Goal: Task Accomplishment & Management: Manage account settings

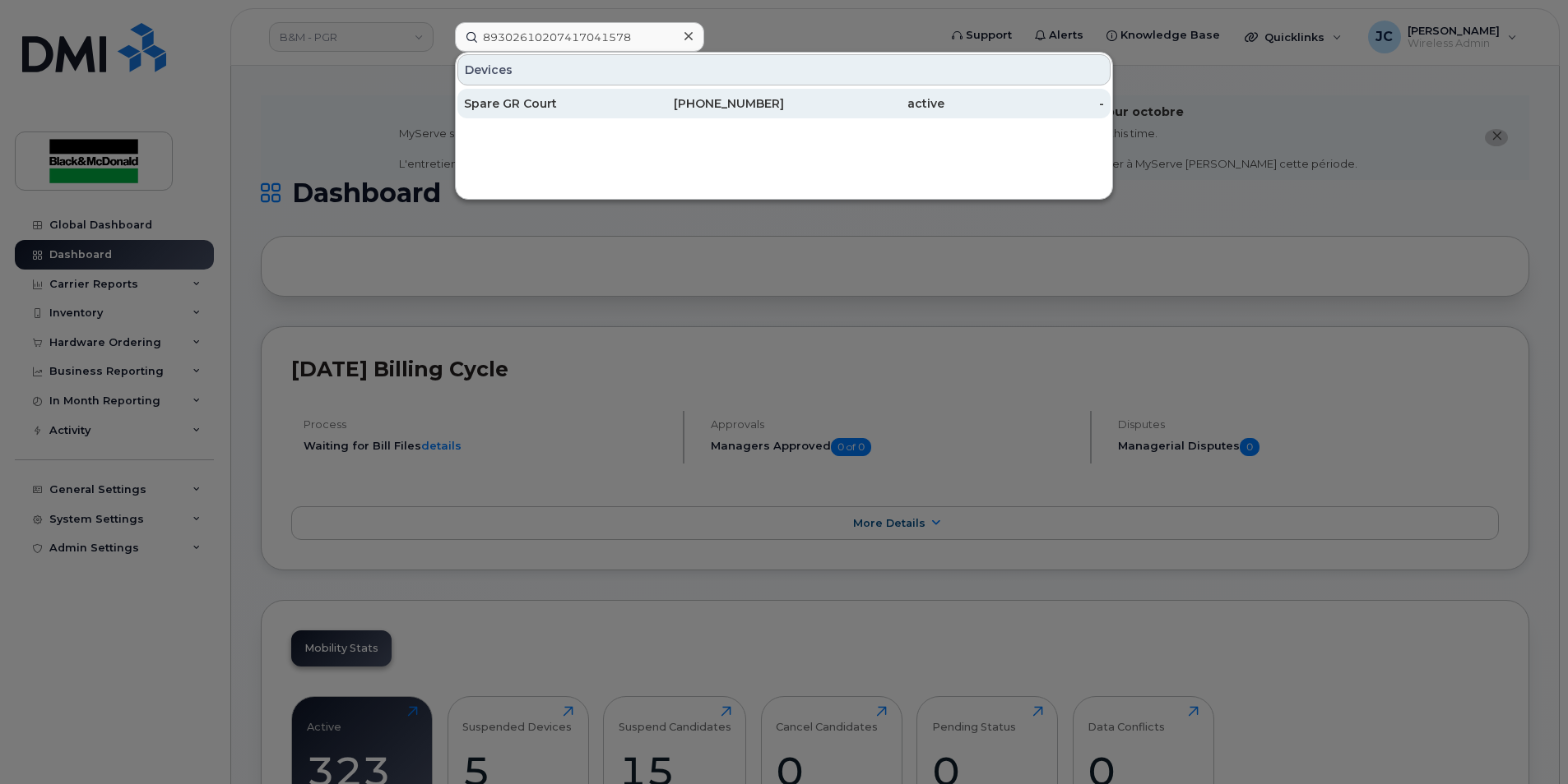
type input "89302610207417041578"
click at [716, 106] on div "[PHONE_NUMBER]" at bounding box center [704, 104] width 161 height 16
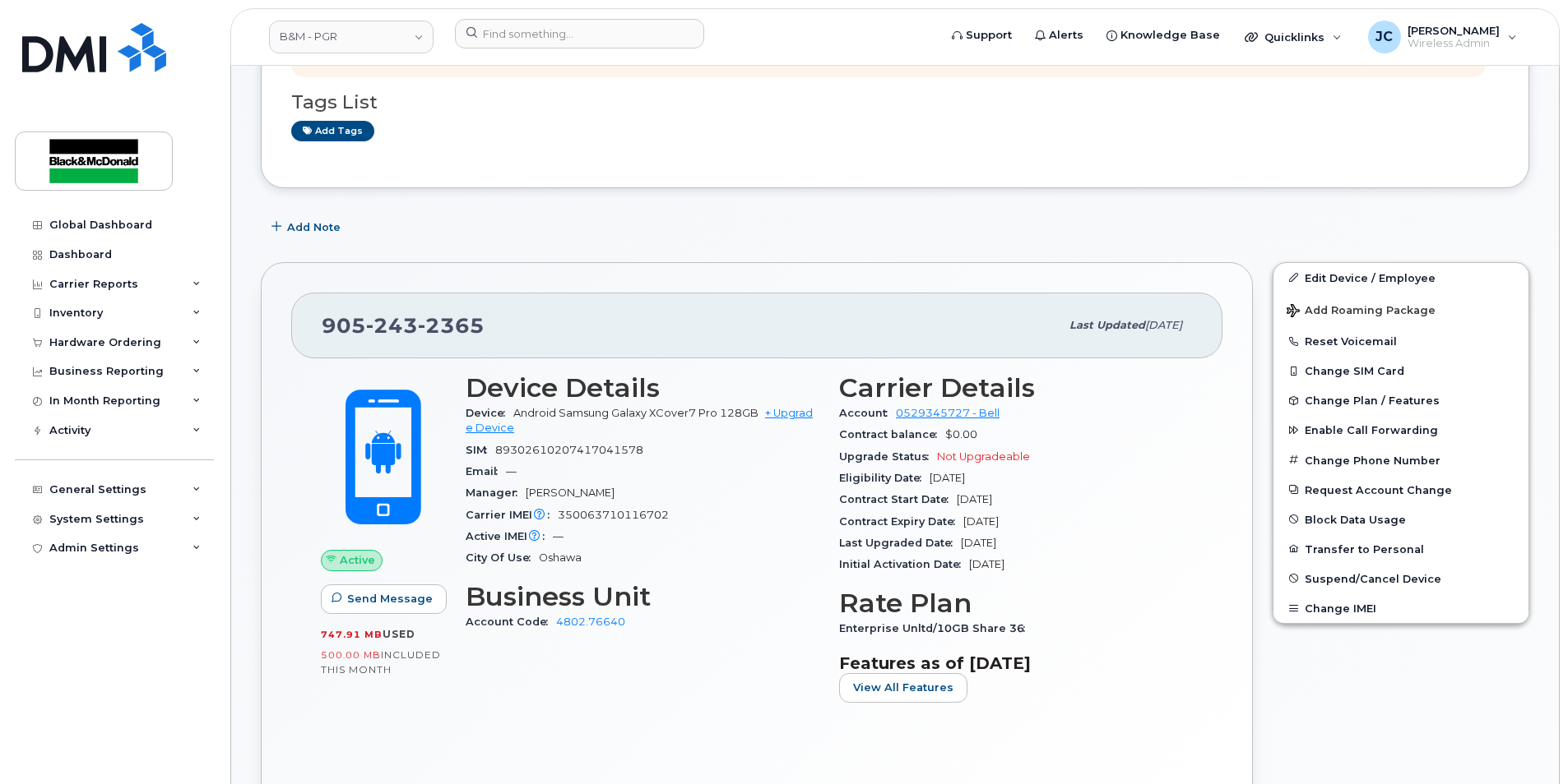
scroll to position [247, 0]
click at [1349, 577] on span "Suspend/Cancel Device" at bounding box center [1373, 578] width 137 height 12
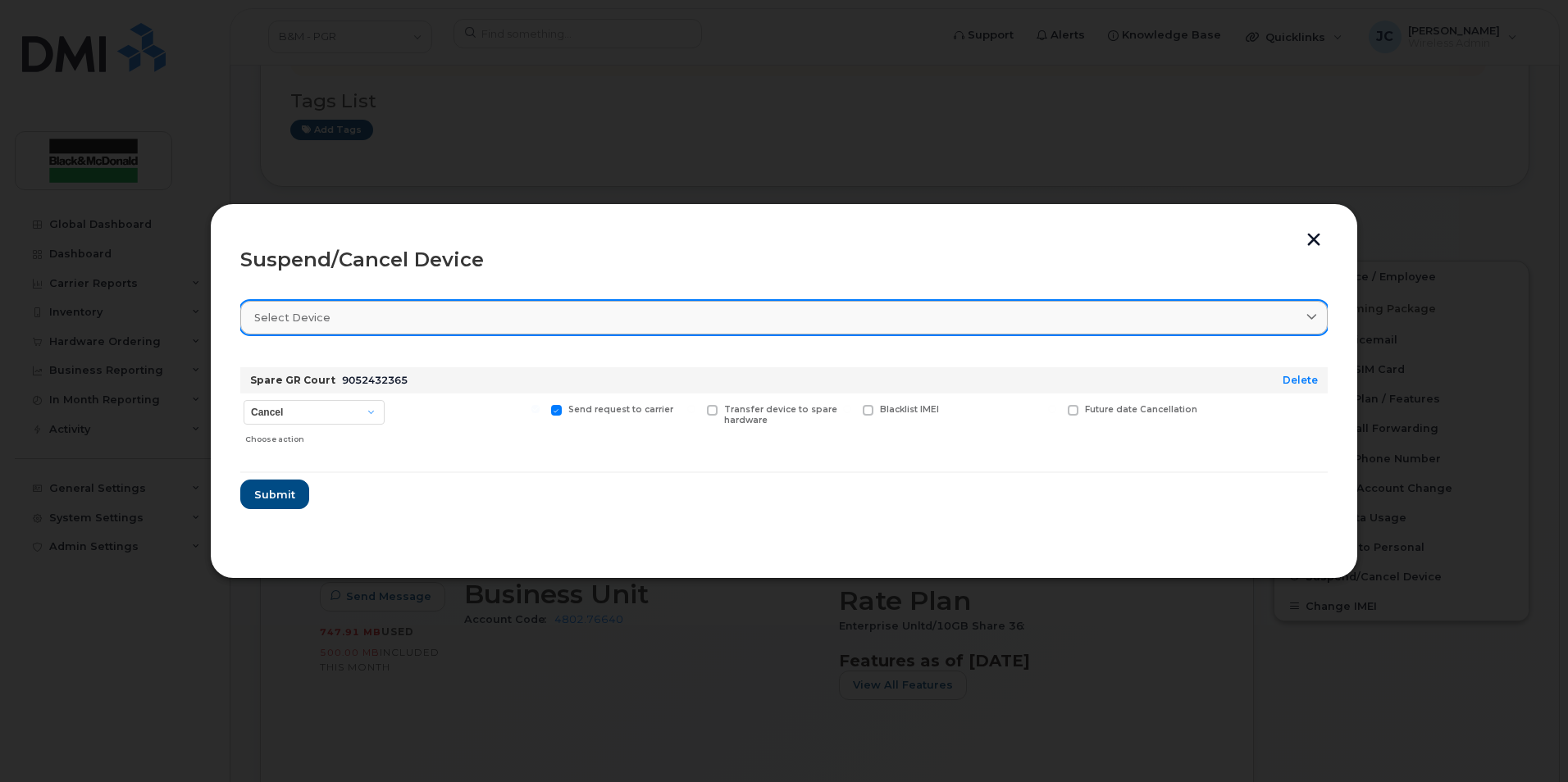
click at [1307, 321] on icon at bounding box center [1311, 318] width 11 height 11
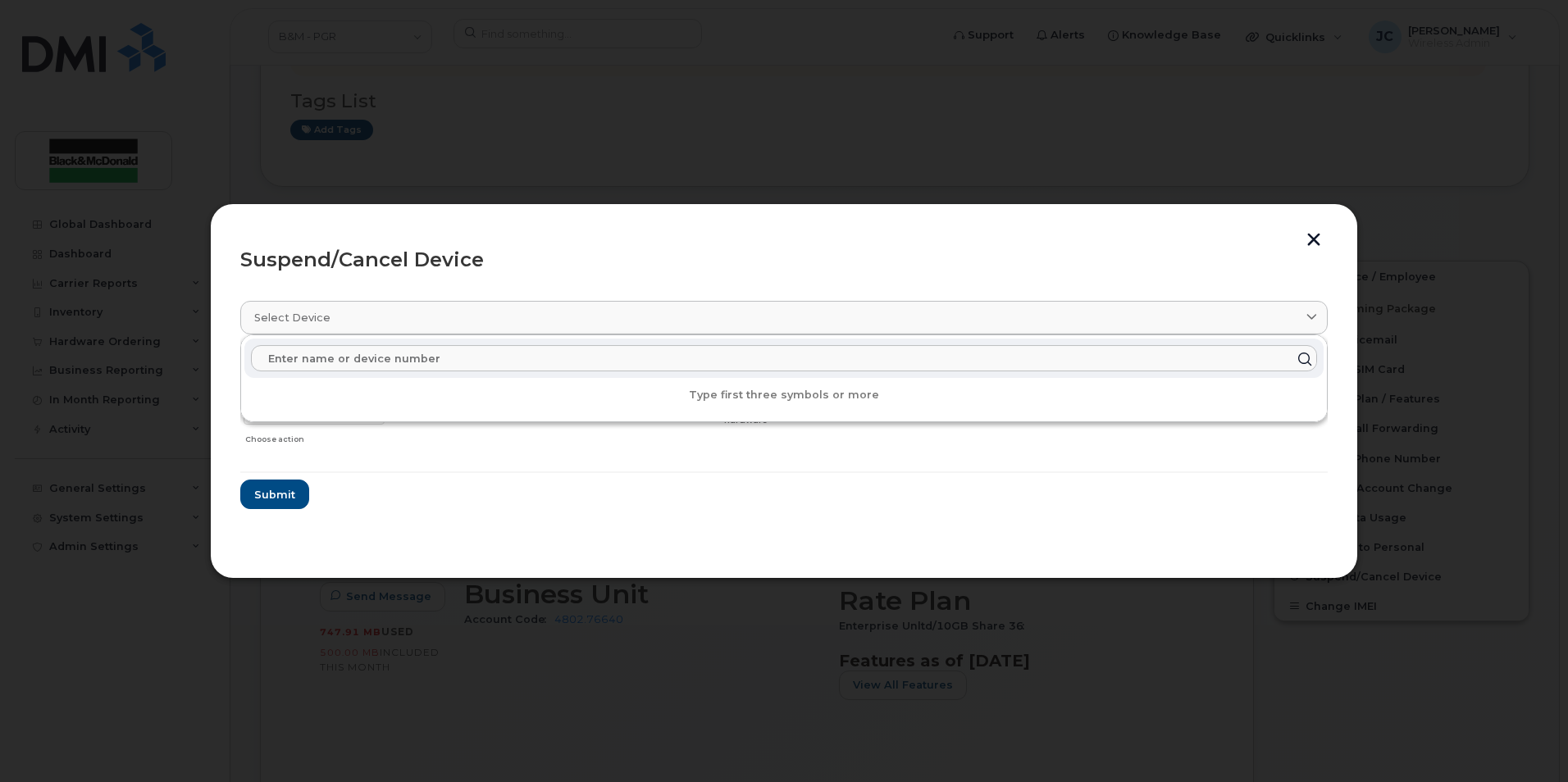
click at [282, 361] on input "text" at bounding box center [784, 359] width 1066 height 26
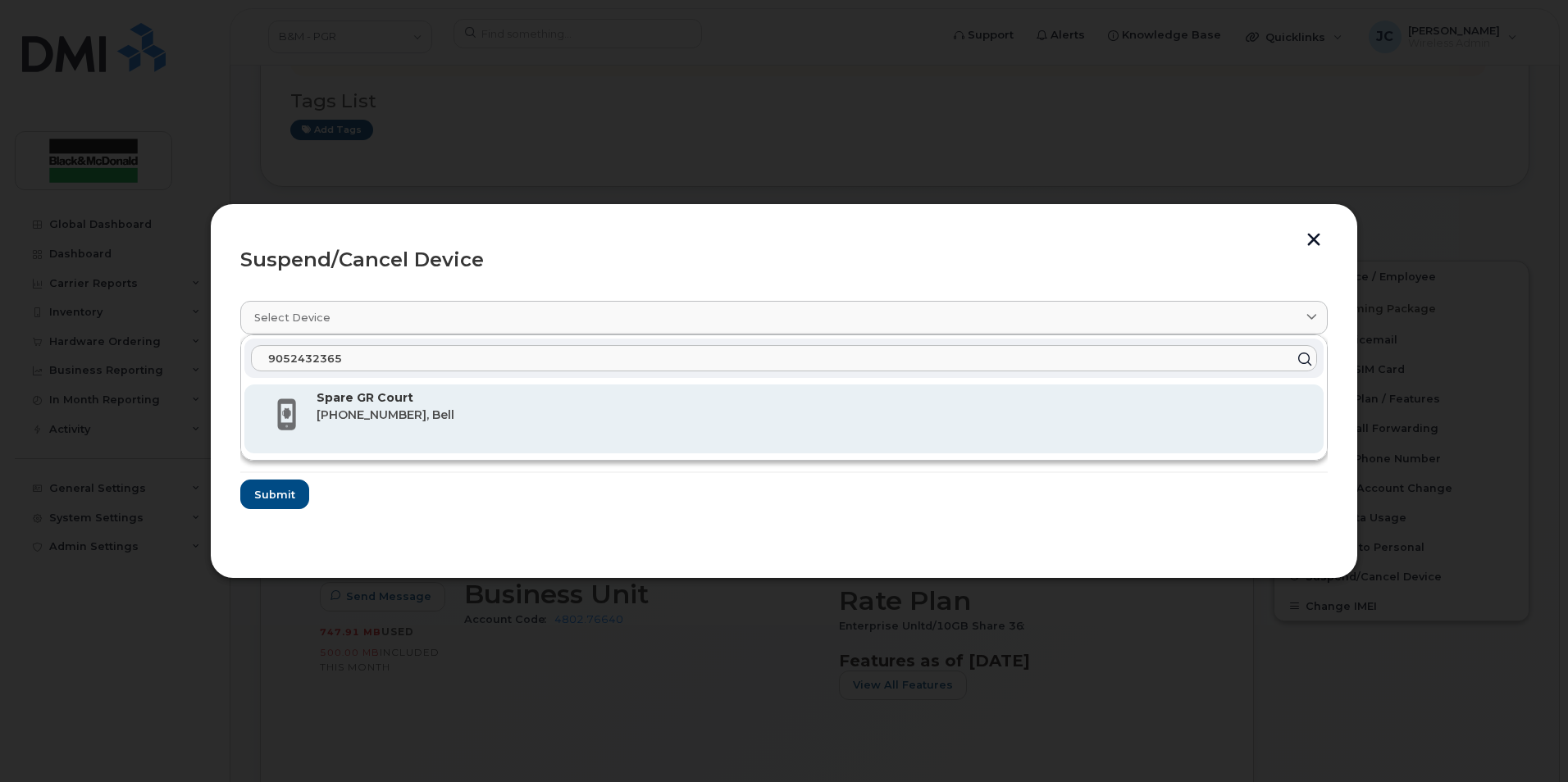
type input "9052432365"
click at [385, 425] on div "Spare GR Court 905-243-2365, Bell" at bounding box center [813, 419] width 994 height 59
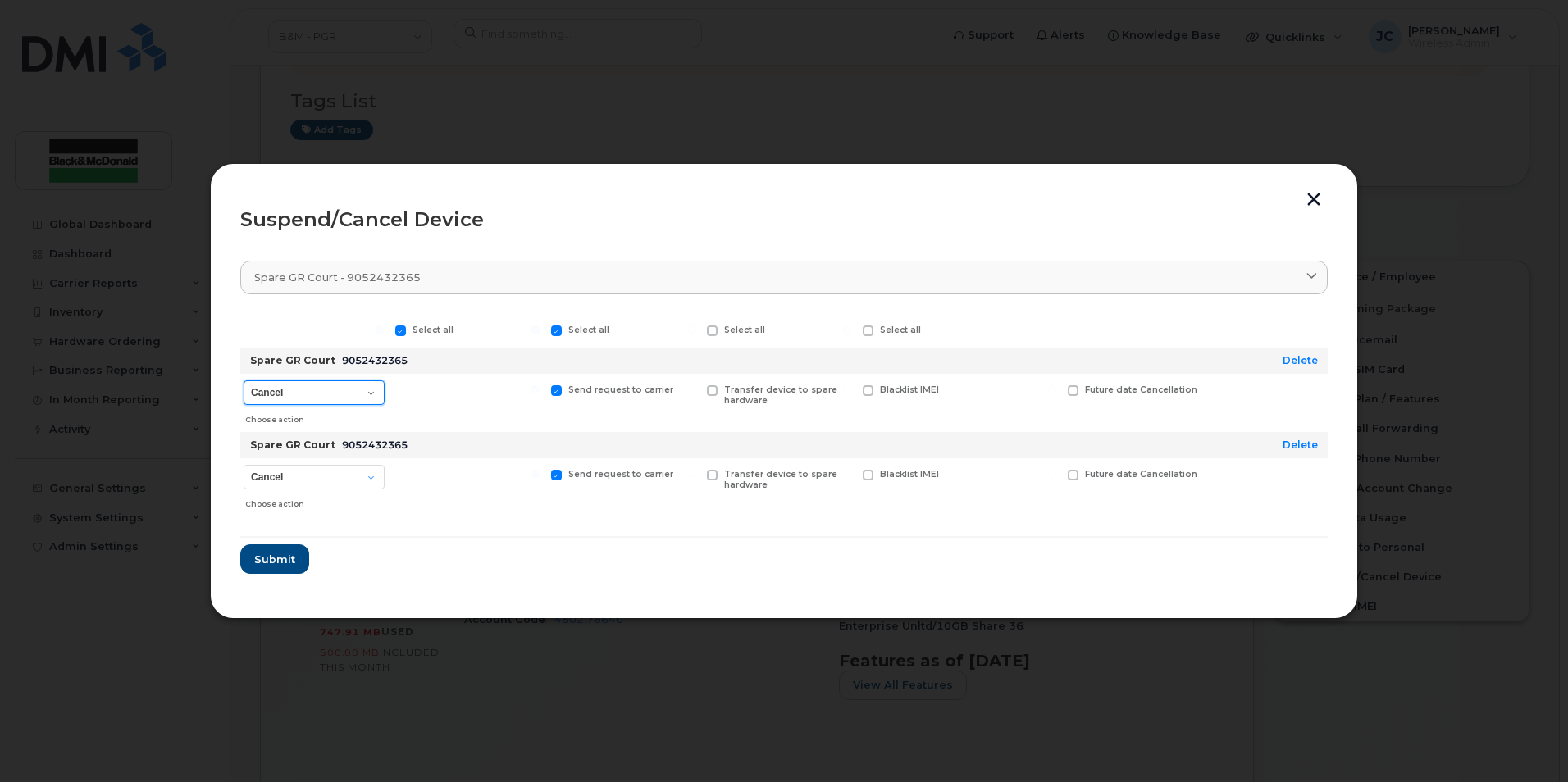
click at [369, 395] on select "Cancel Suspend - Extend Suspension Suspend - Reduced Rate Suspend - Full Rate S…" at bounding box center [314, 393] width 141 height 25
select select "[object Object]"
click at [244, 381] on select "Cancel Suspend - Extend Suspension Suspend - Reduced Rate Suspend - Full Rate S…" at bounding box center [314, 393] width 141 height 25
click at [283, 560] on span "Submit" at bounding box center [274, 560] width 41 height 16
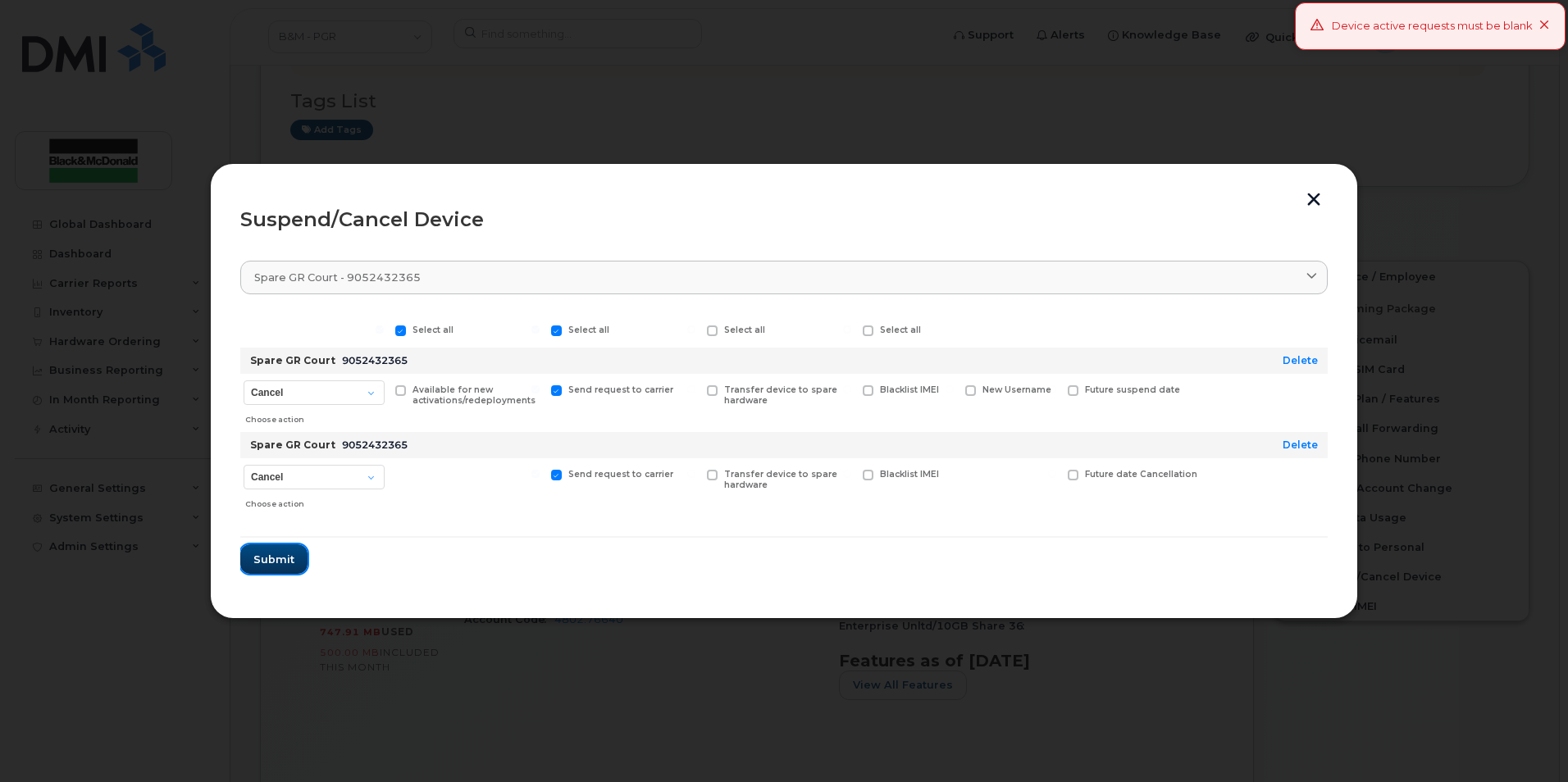
click at [272, 554] on span "Submit" at bounding box center [274, 560] width 41 height 16
click at [1309, 441] on link "Delete" at bounding box center [1300, 445] width 35 height 12
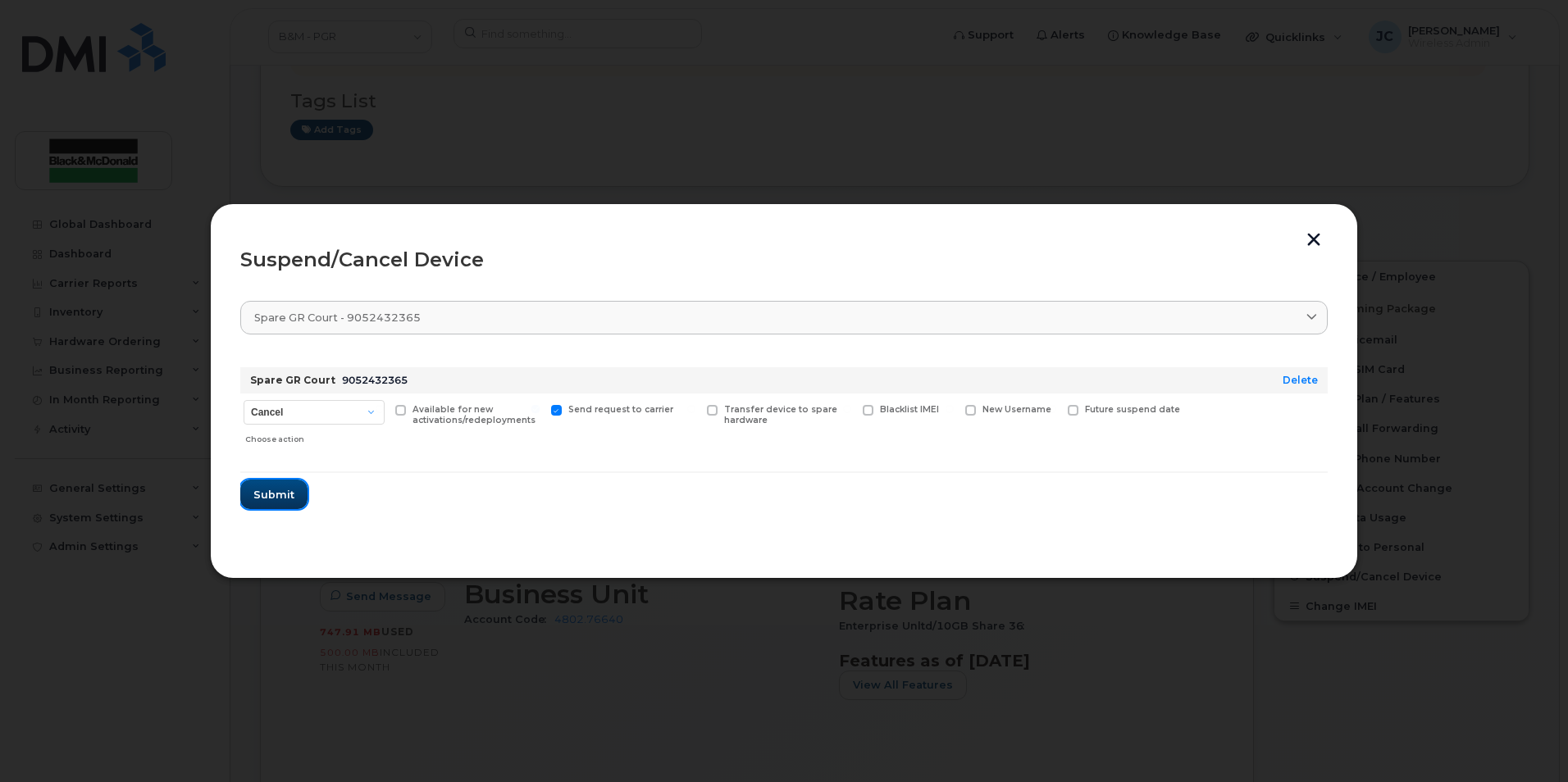
click at [282, 493] on span "Submit" at bounding box center [274, 495] width 41 height 16
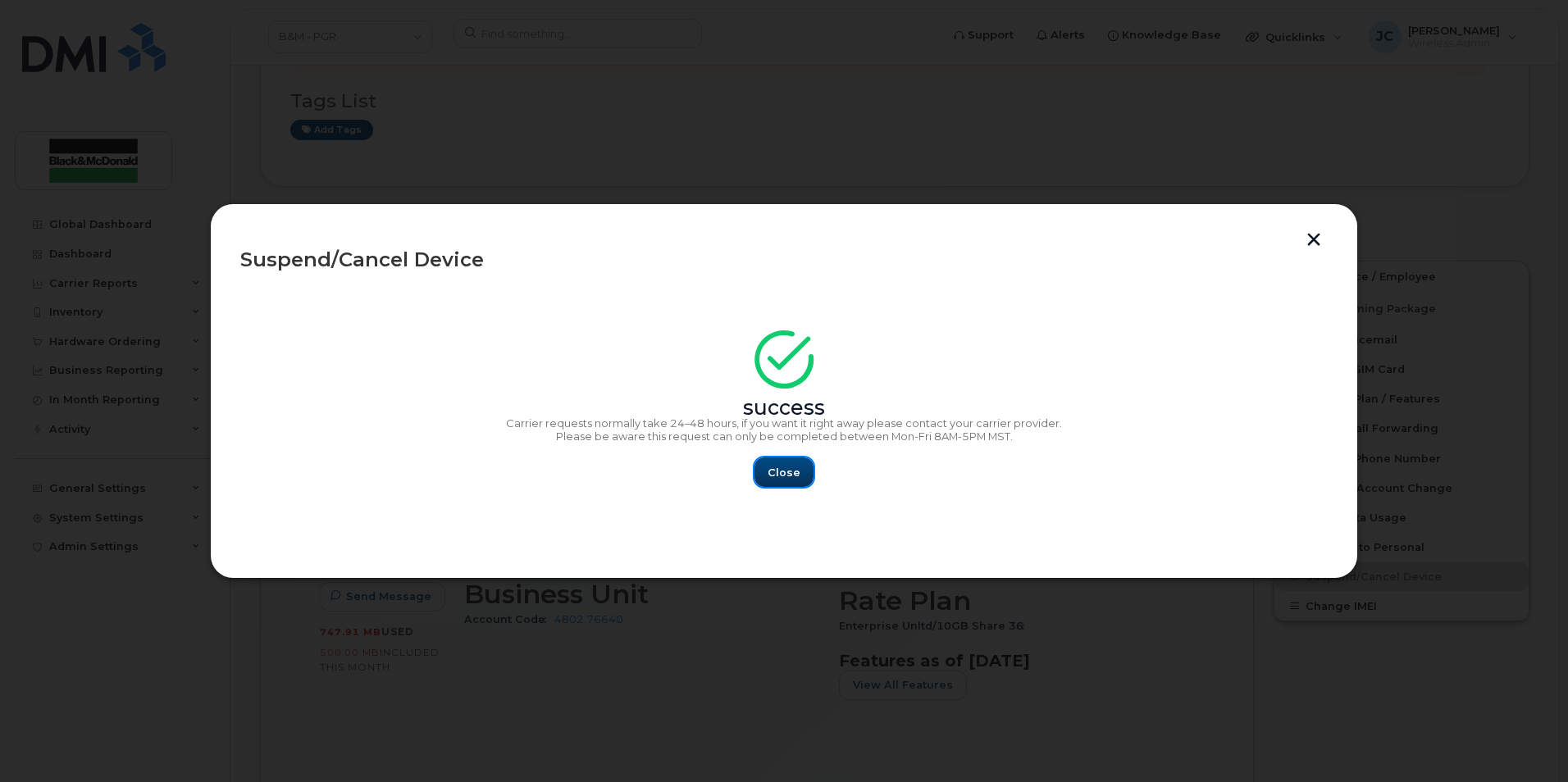
click at [778, 472] on span "Close" at bounding box center [784, 473] width 33 height 16
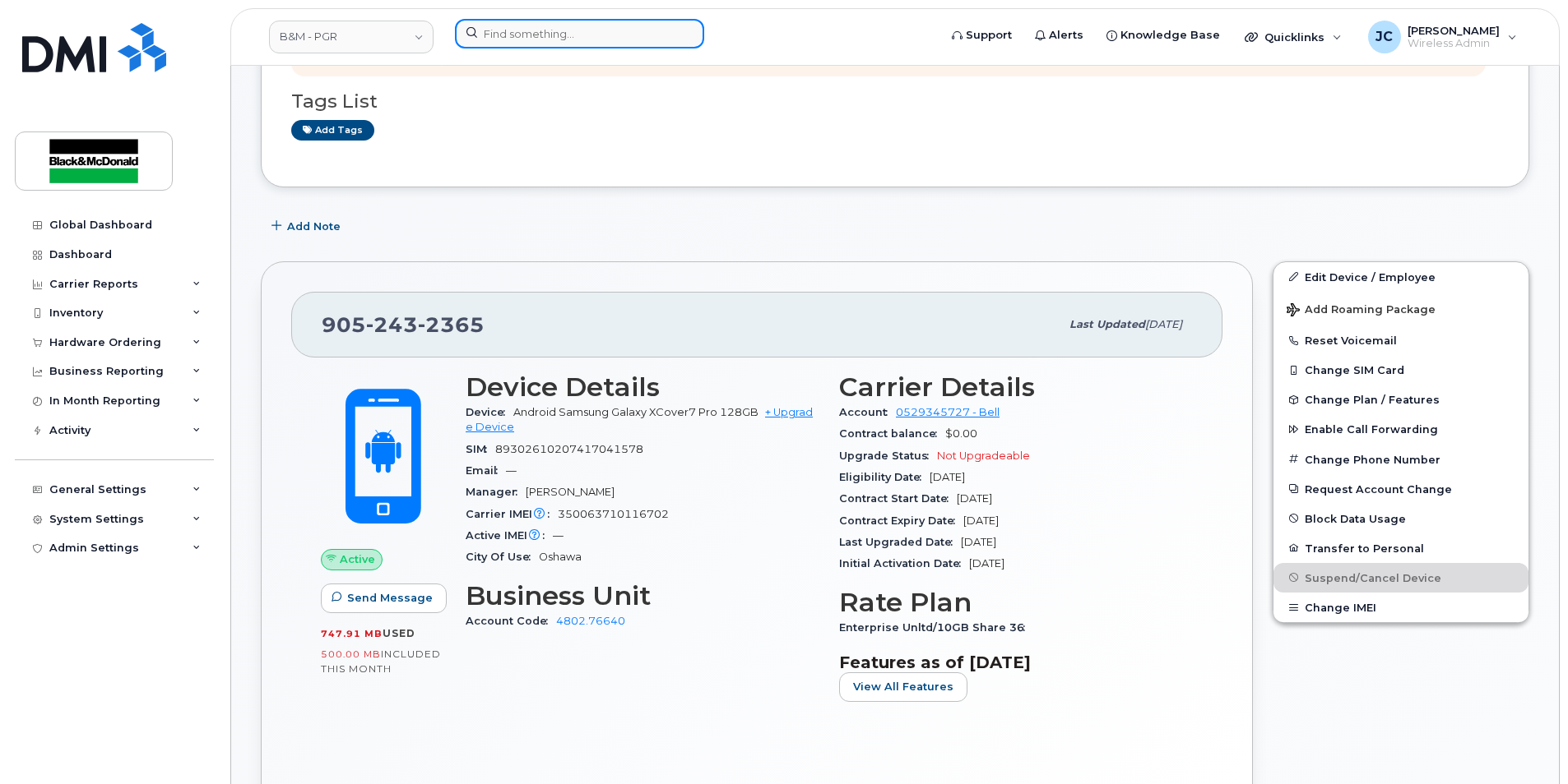
click at [501, 40] on input at bounding box center [579, 34] width 249 height 30
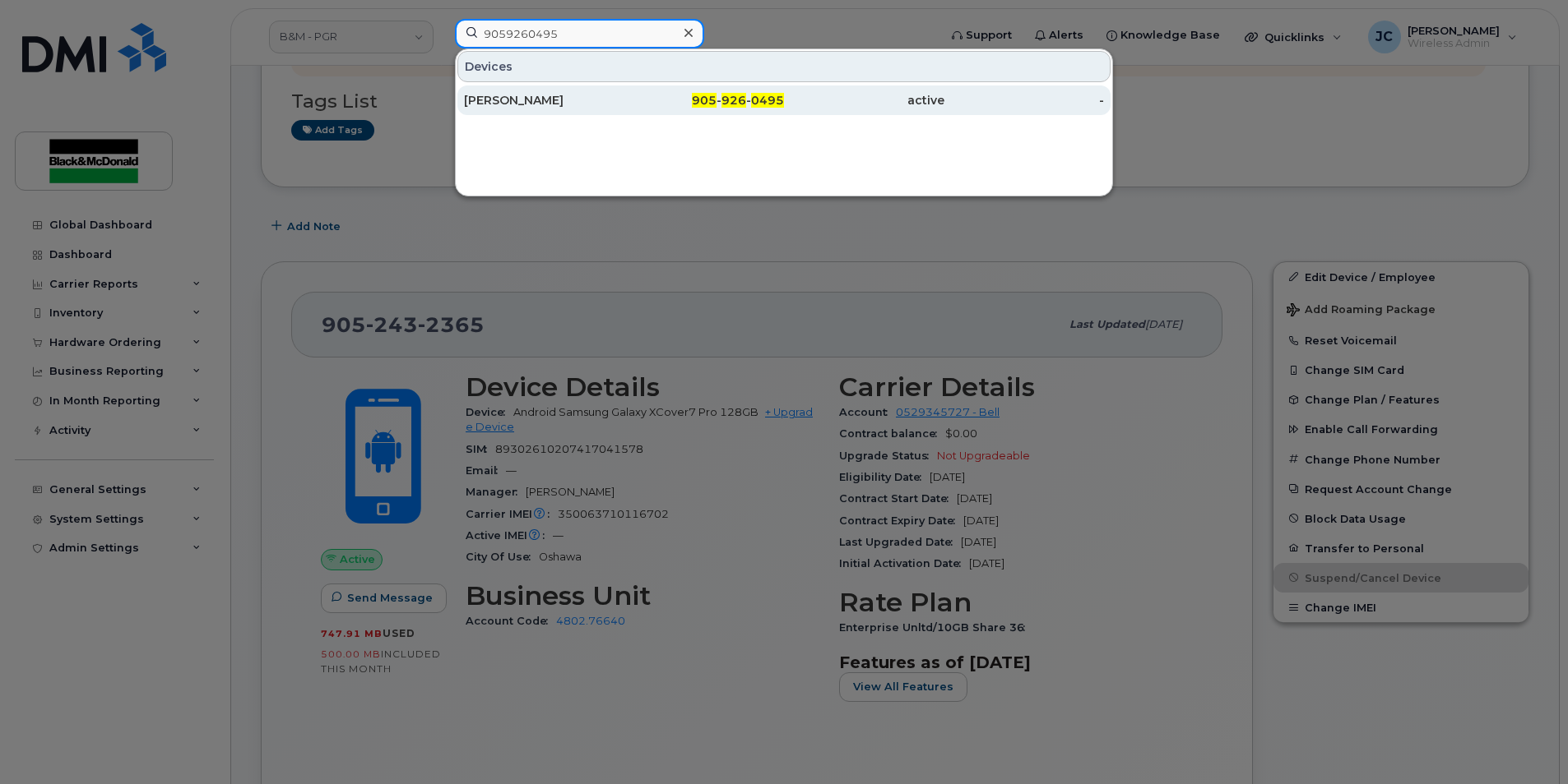
type input "9059260495"
click at [730, 98] on span "926" at bounding box center [733, 100] width 25 height 15
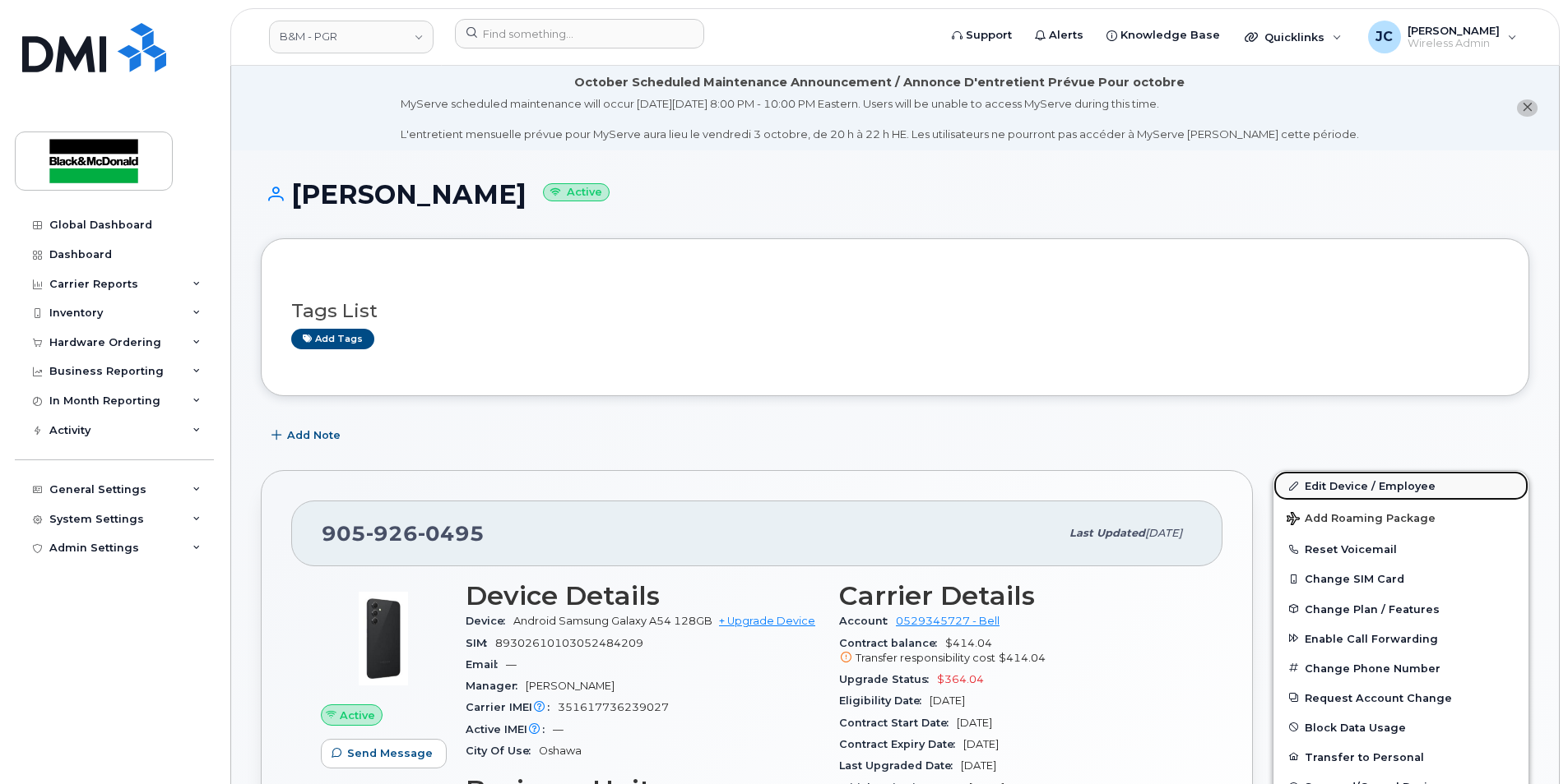
click at [1324, 489] on link "Edit Device / Employee" at bounding box center [1401, 486] width 255 height 30
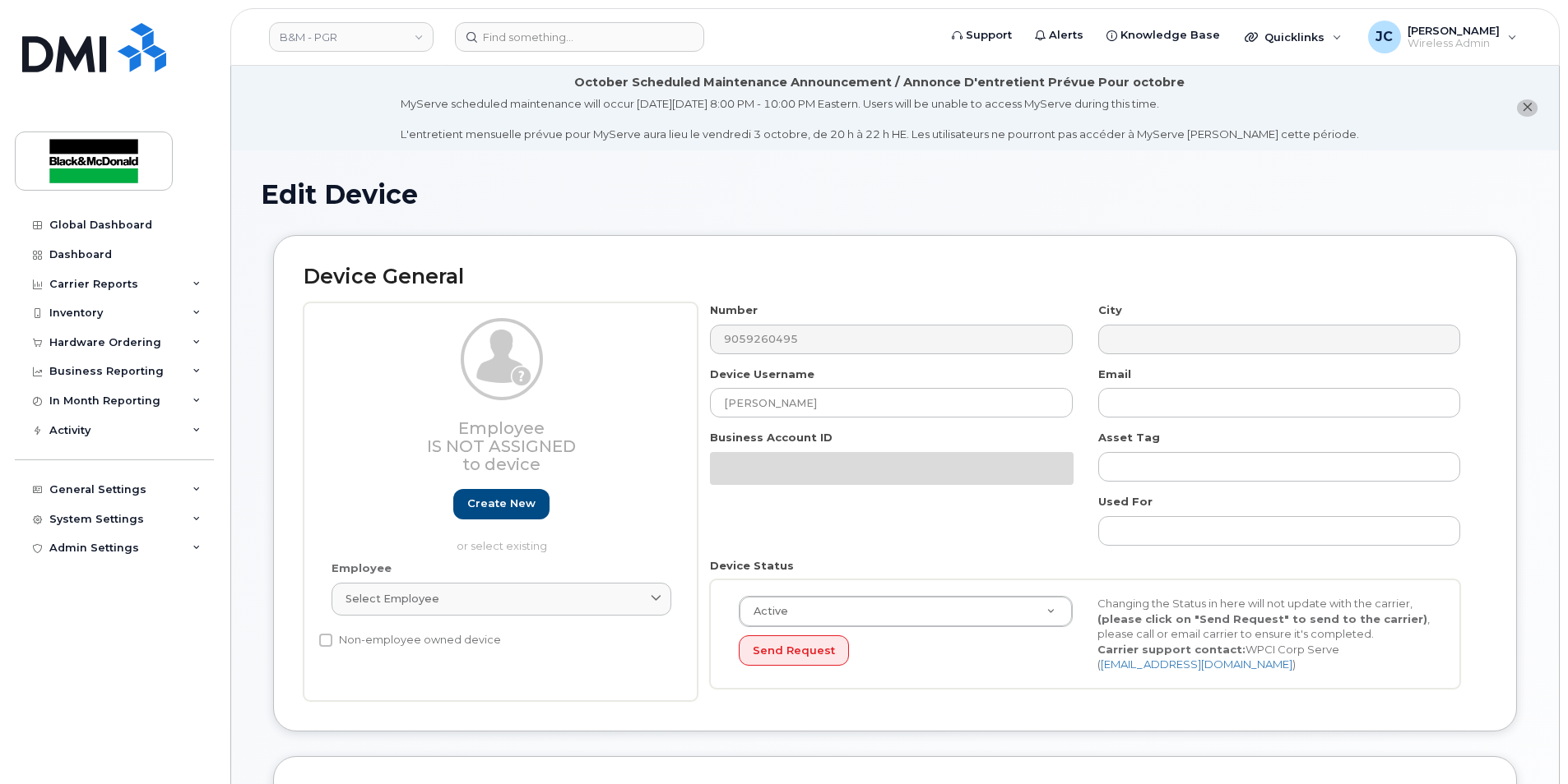
select select "91357"
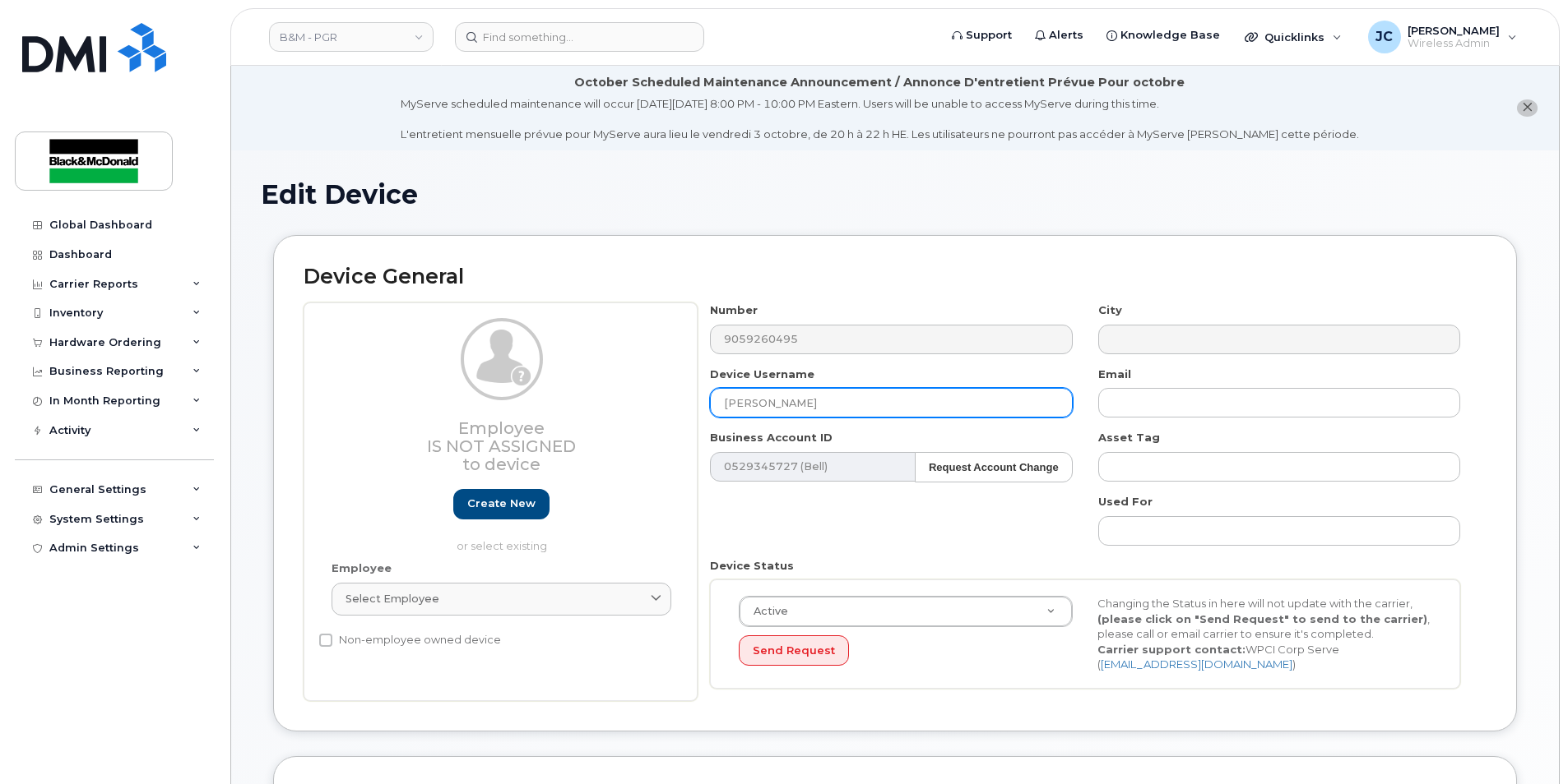
click at [788, 407] on input "Chris Scruton" at bounding box center [891, 403] width 362 height 30
drag, startPoint x: 818, startPoint y: 406, endPoint x: 589, endPoint y: 393, distance: 229.4
click at [589, 393] on div "Employee Is not assigned to device Create new or select existing Employee Selec…" at bounding box center [895, 502] width 1183 height 399
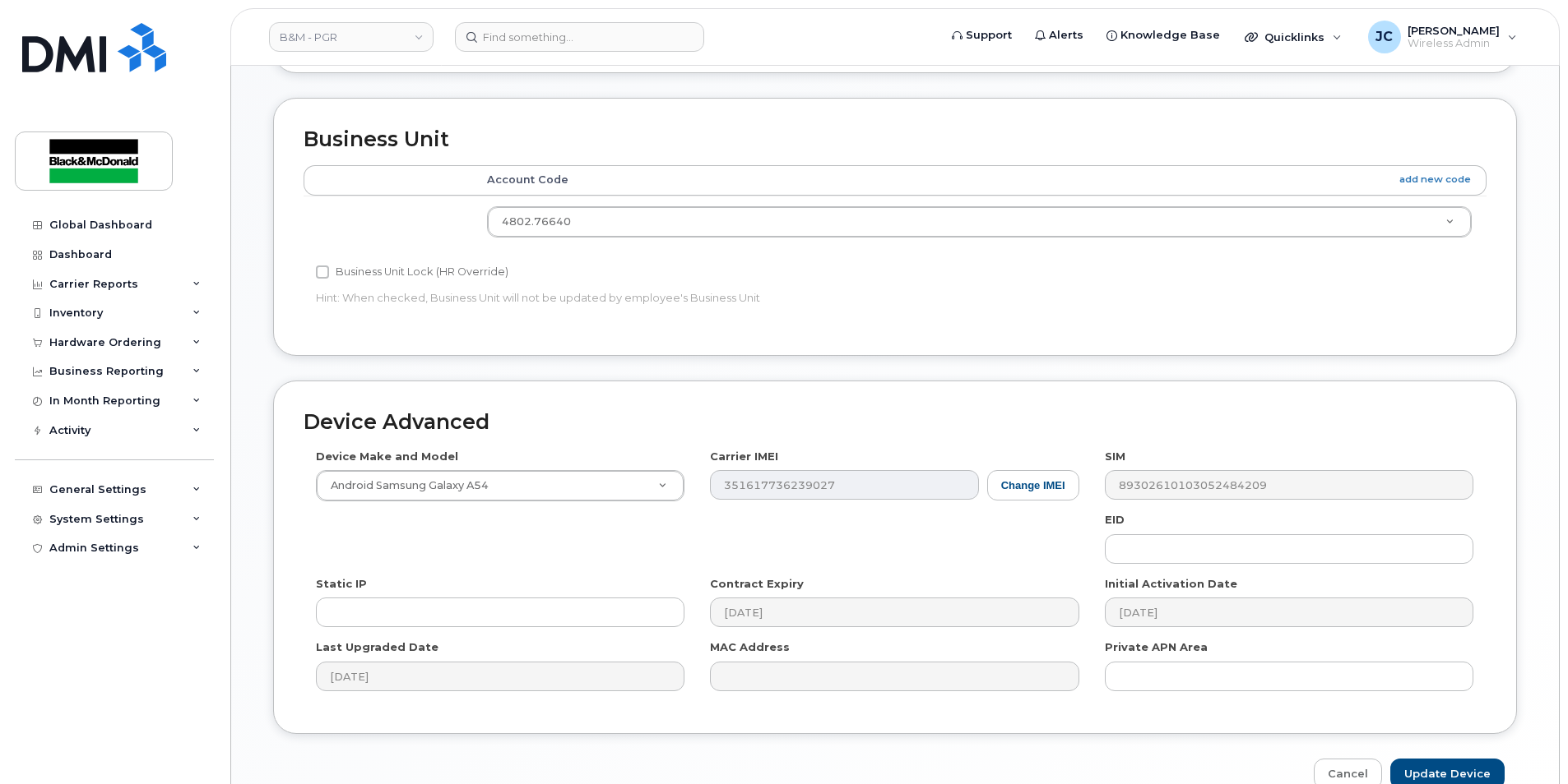
scroll to position [745, 0]
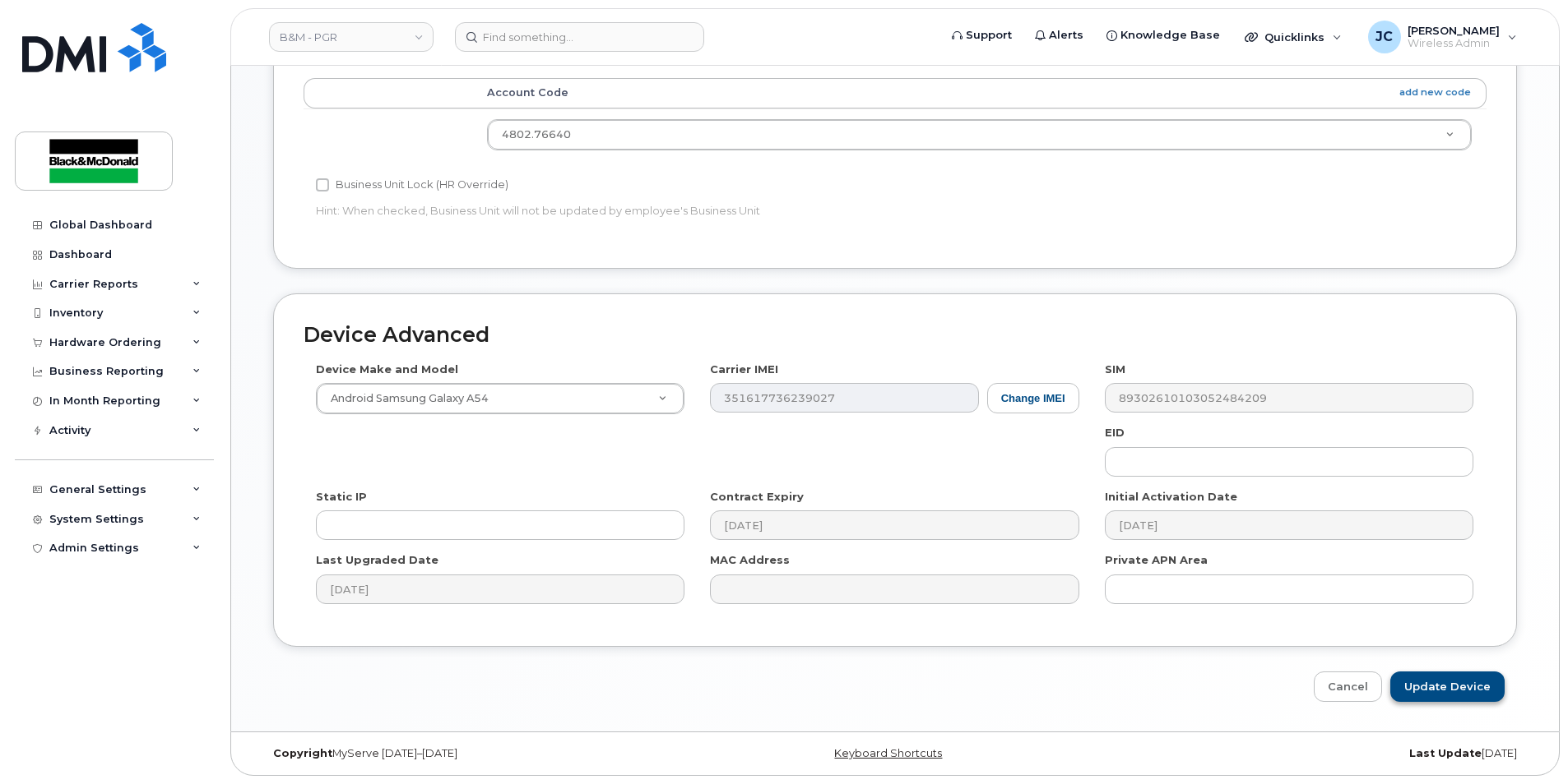
type input "Spare Drawer"
click at [1420, 696] on input "Update Device" at bounding box center [1447, 686] width 114 height 30
type input "Saving..."
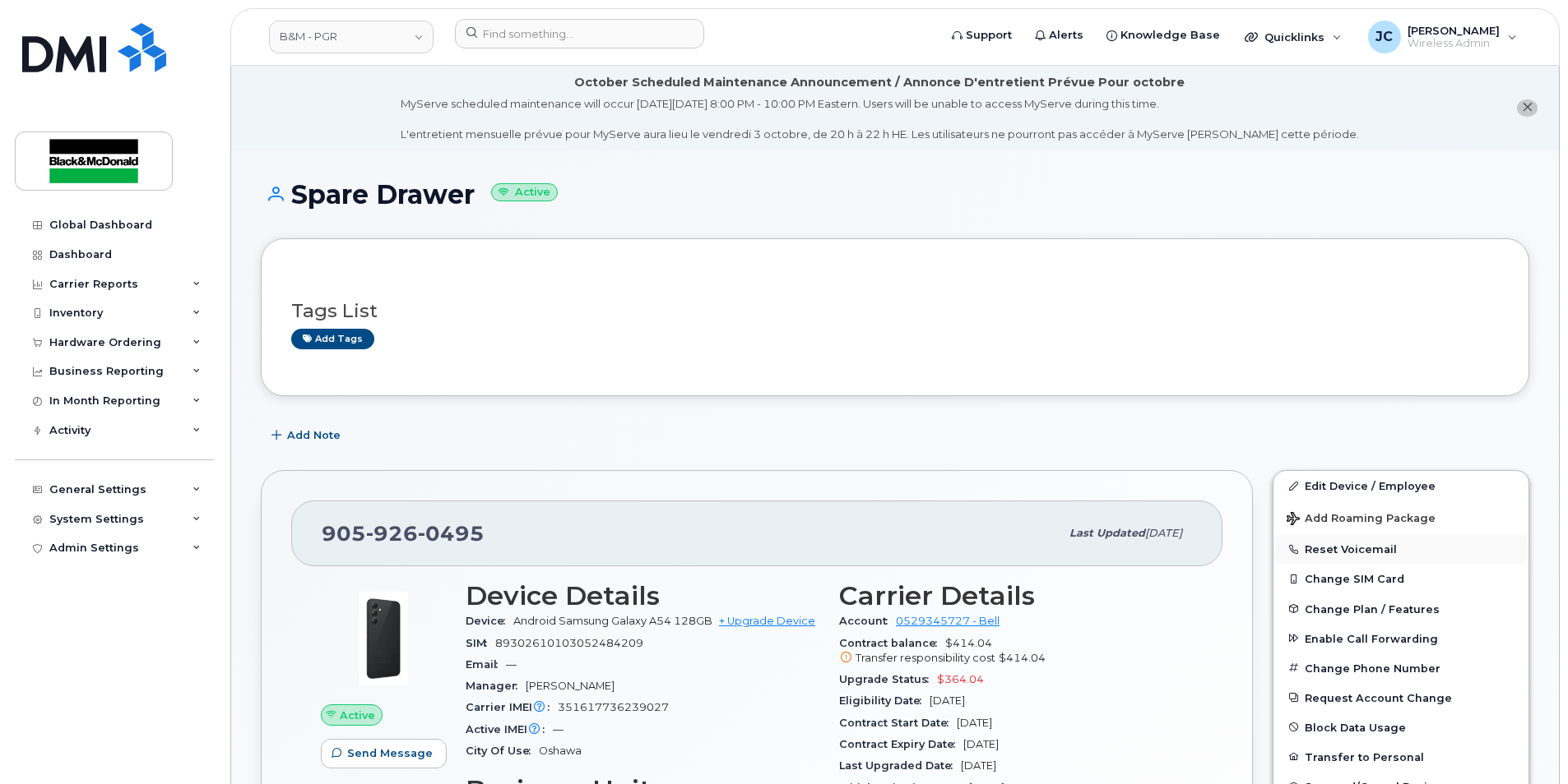
click at [1347, 547] on button "Reset Voicemail" at bounding box center [1401, 550] width 255 height 30
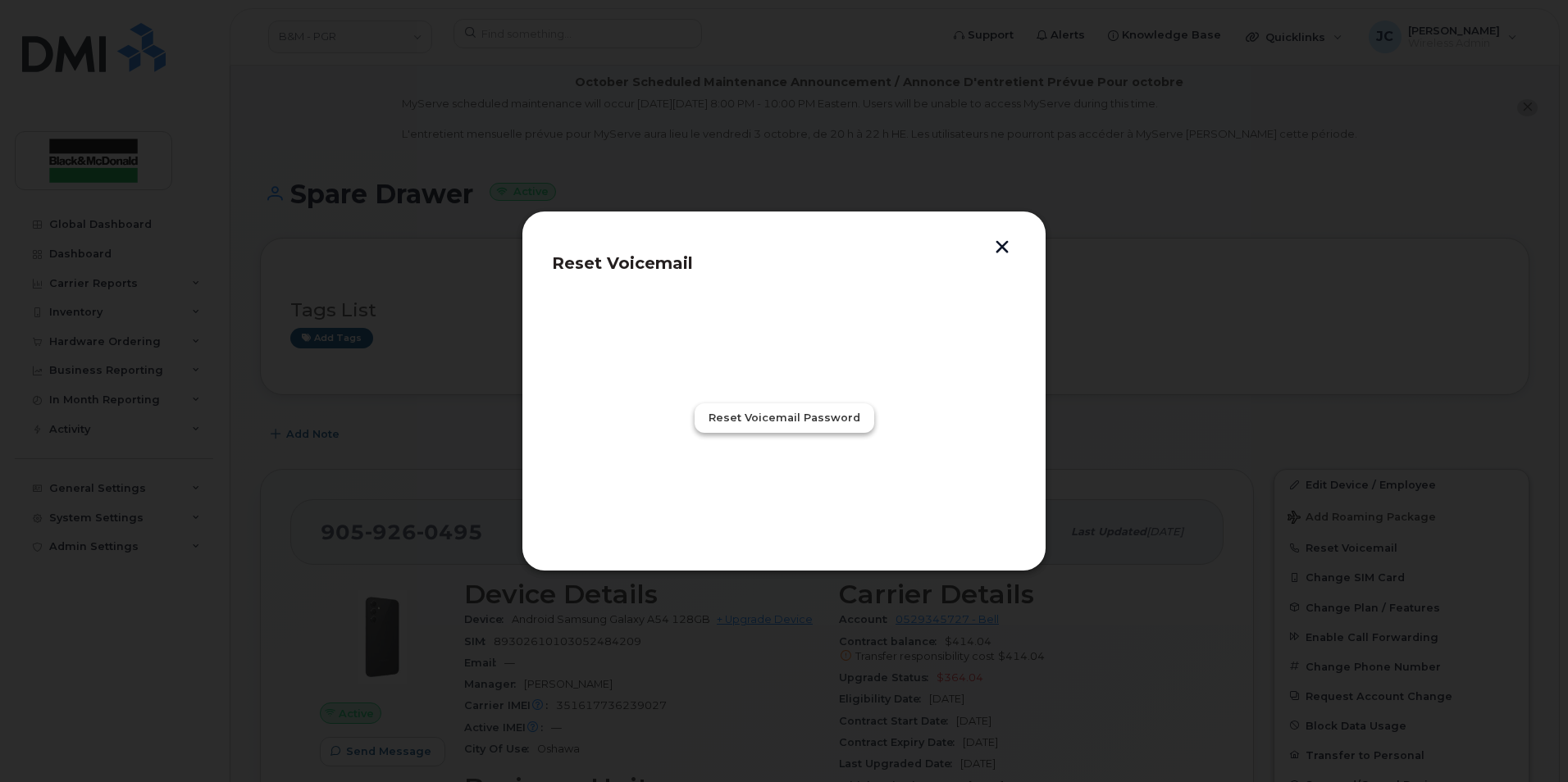
click at [769, 413] on span "Reset Voicemail Password" at bounding box center [784, 418] width 152 height 16
click at [784, 489] on span "Close" at bounding box center [784, 490] width 33 height 16
